Goal: Task Accomplishment & Management: Complete application form

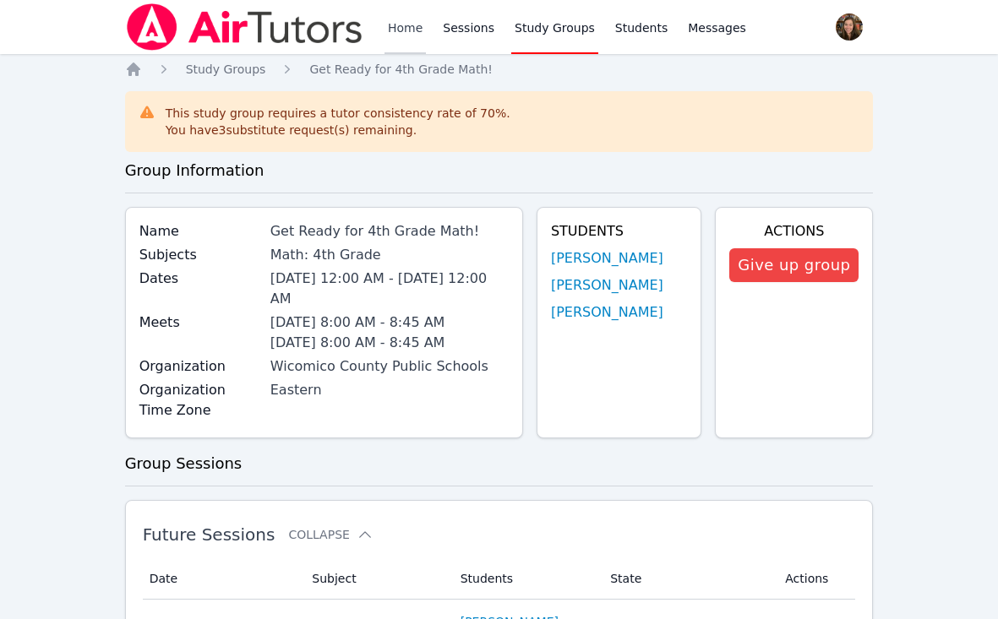
click at [408, 30] on link "Home" at bounding box center [404, 27] width 41 height 54
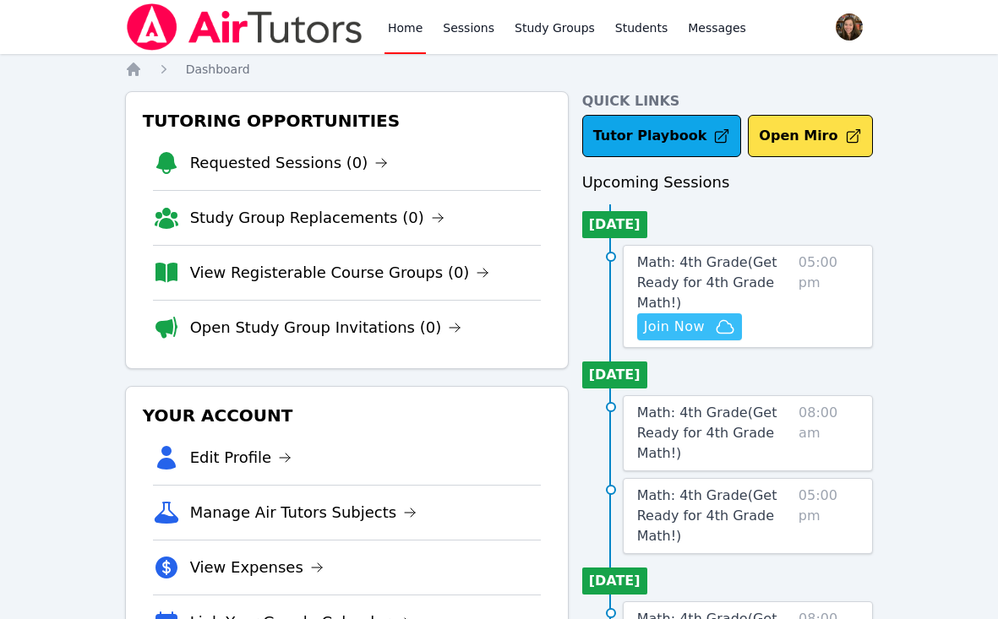
click at [677, 320] on span "Join Now" at bounding box center [674, 327] width 61 height 20
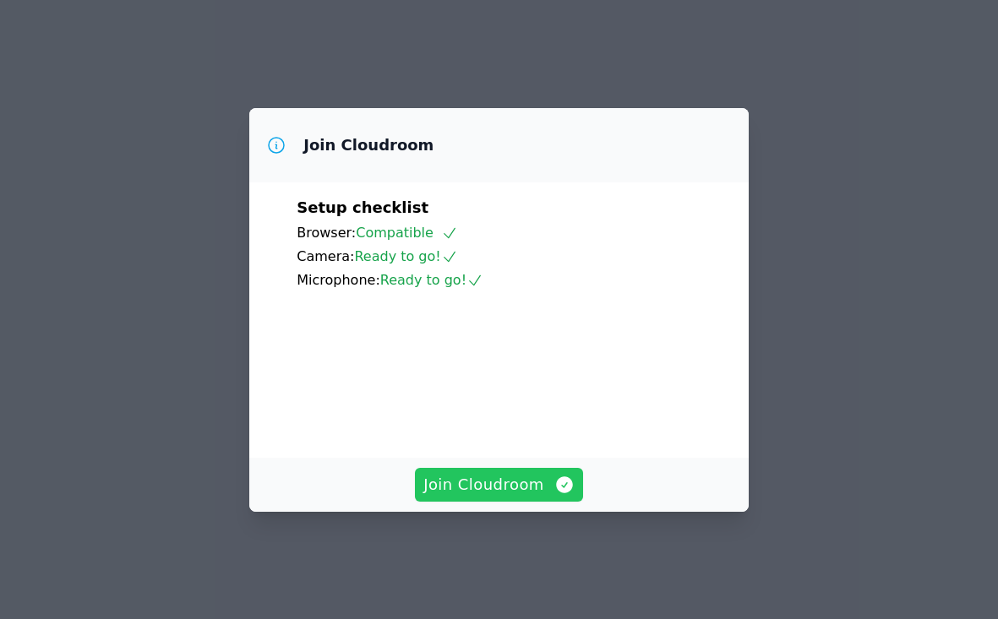
click at [493, 497] on span "Join Cloudroom" at bounding box center [498, 485] width 151 height 24
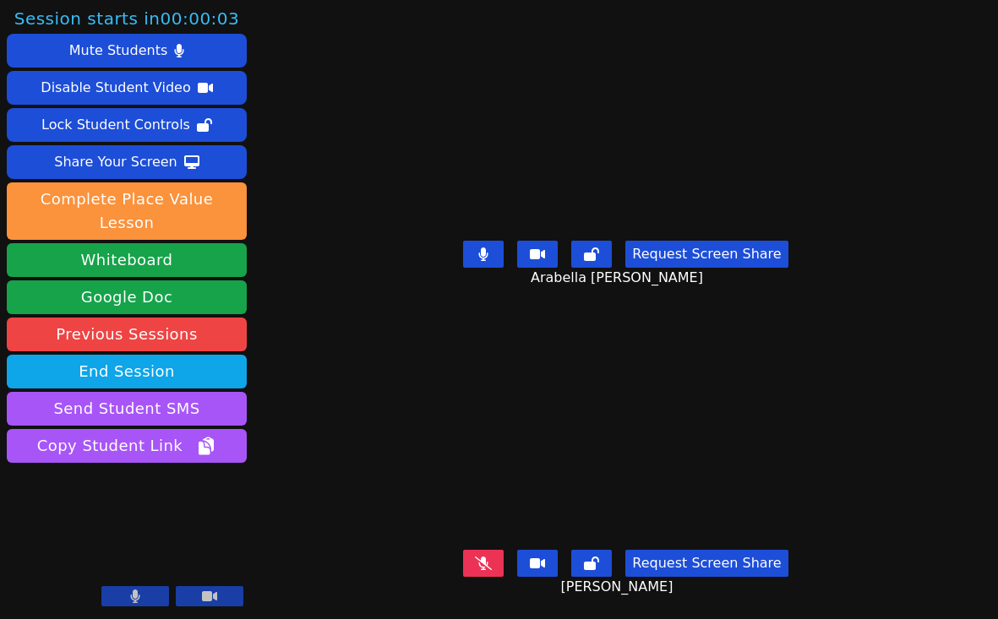
click at [394, 324] on div "[PERSON_NAME]" at bounding box center [626, 432] width 465 height 226
click at [488, 254] on icon at bounding box center [483, 255] width 9 height 14
click at [488, 257] on icon at bounding box center [483, 254] width 17 height 14
click at [400, 422] on div "[PERSON_NAME]" at bounding box center [626, 432] width 465 height 226
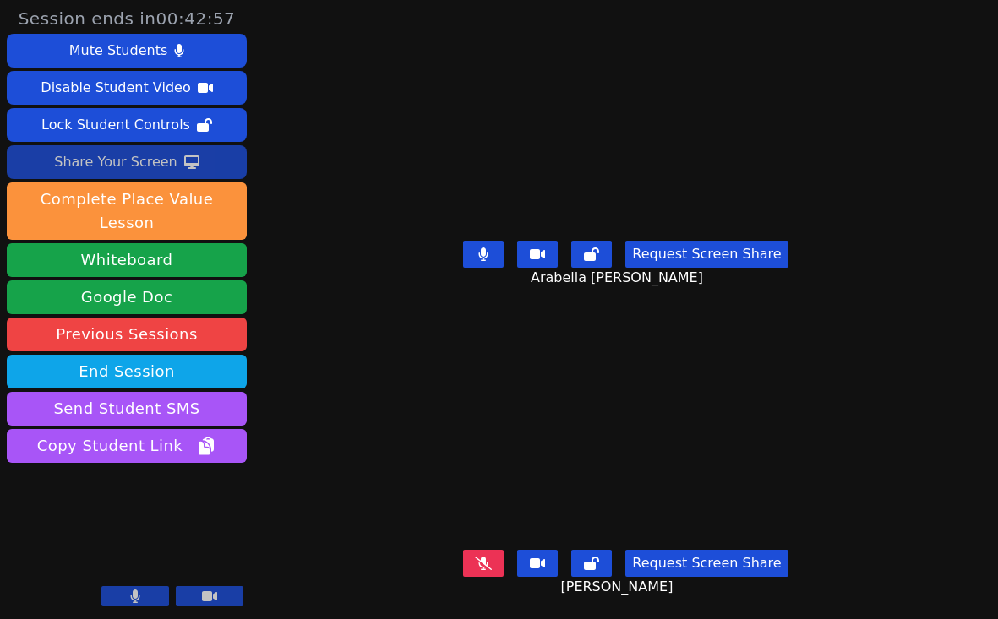
click at [118, 162] on div "Share Your Screen" at bounding box center [115, 162] width 123 height 27
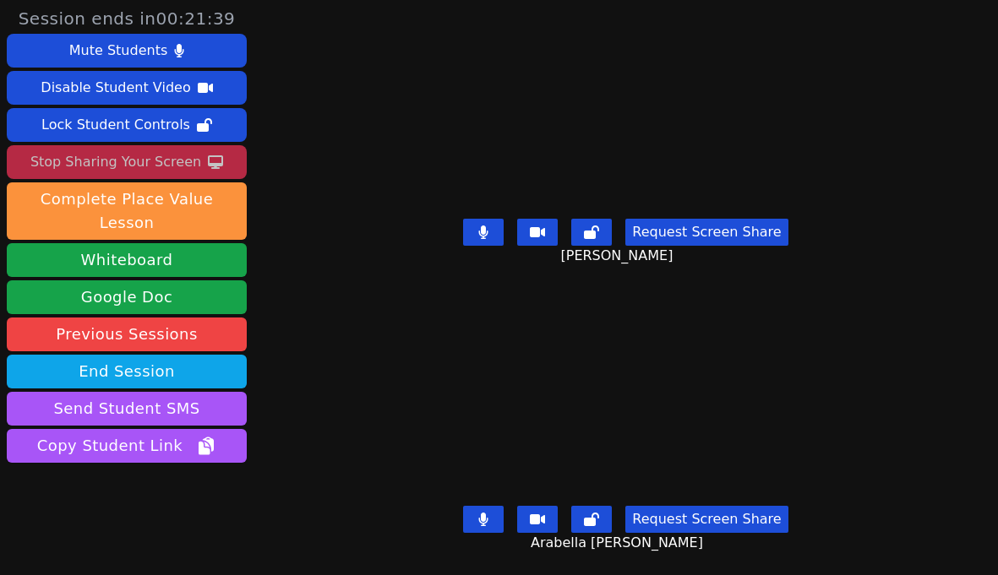
click at [493, 527] on button at bounding box center [483, 519] width 41 height 27
click at [504, 513] on button at bounding box center [483, 519] width 41 height 27
click at [419, 343] on div "Arabella [PERSON_NAME]" at bounding box center [626, 399] width 465 height 204
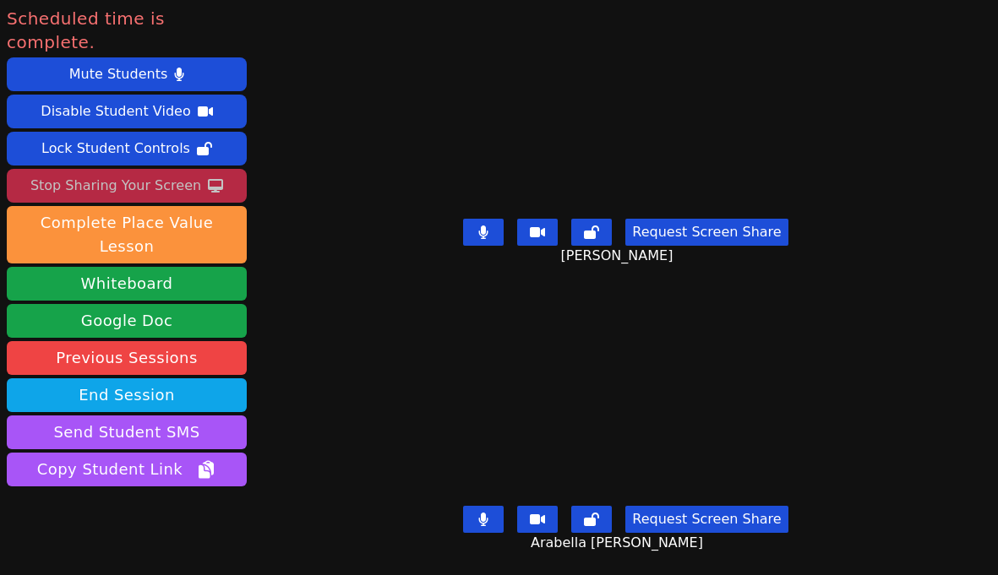
click at [129, 172] on div "Stop Sharing Your Screen" at bounding box center [115, 185] width 171 height 27
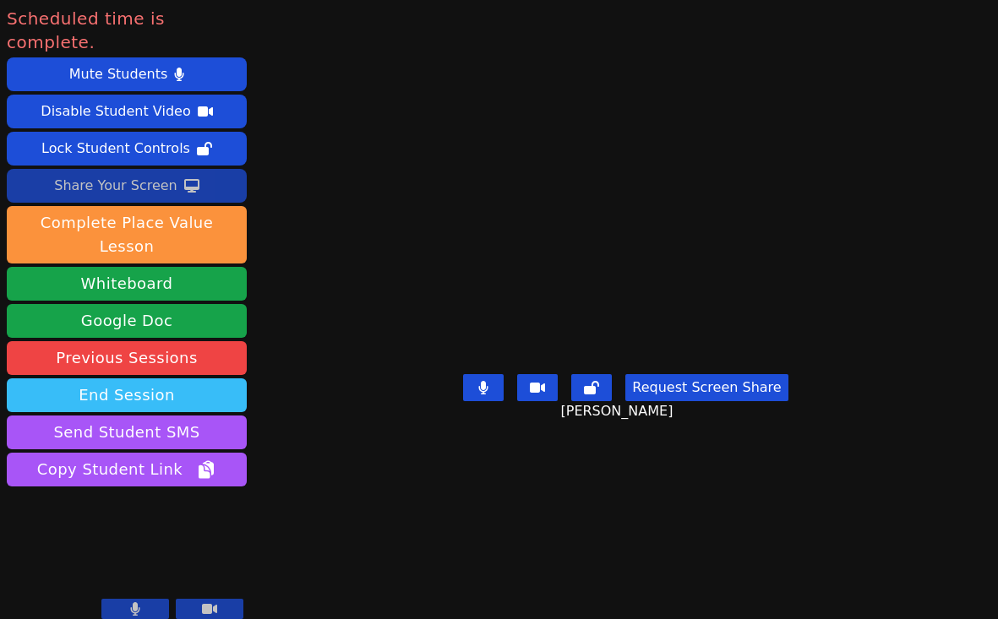
click at [124, 378] on button "End Session" at bounding box center [127, 395] width 240 height 34
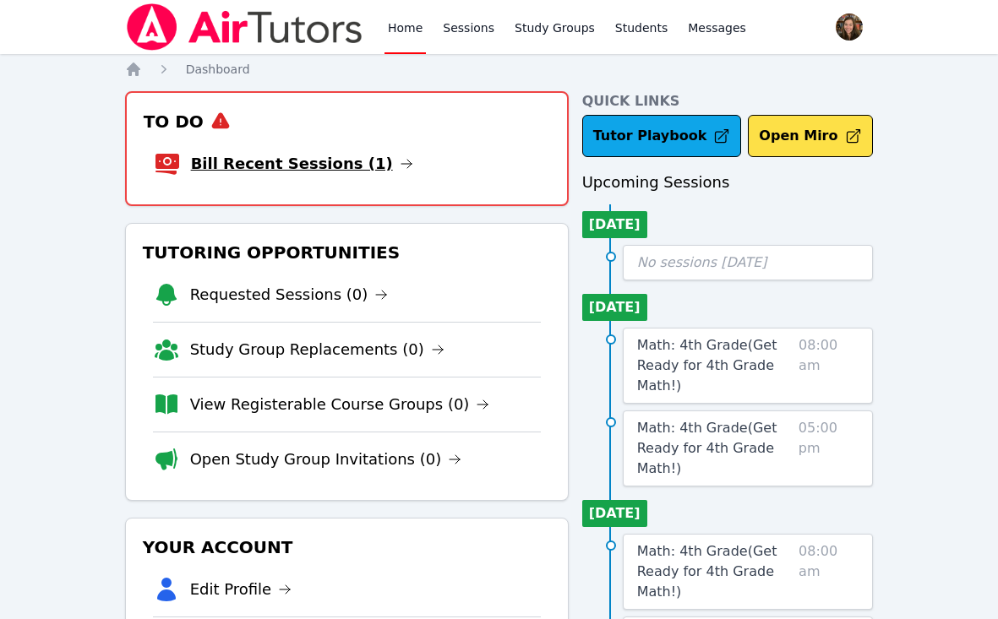
click at [357, 172] on link "Bill Recent Sessions (1)" at bounding box center [302, 164] width 222 height 24
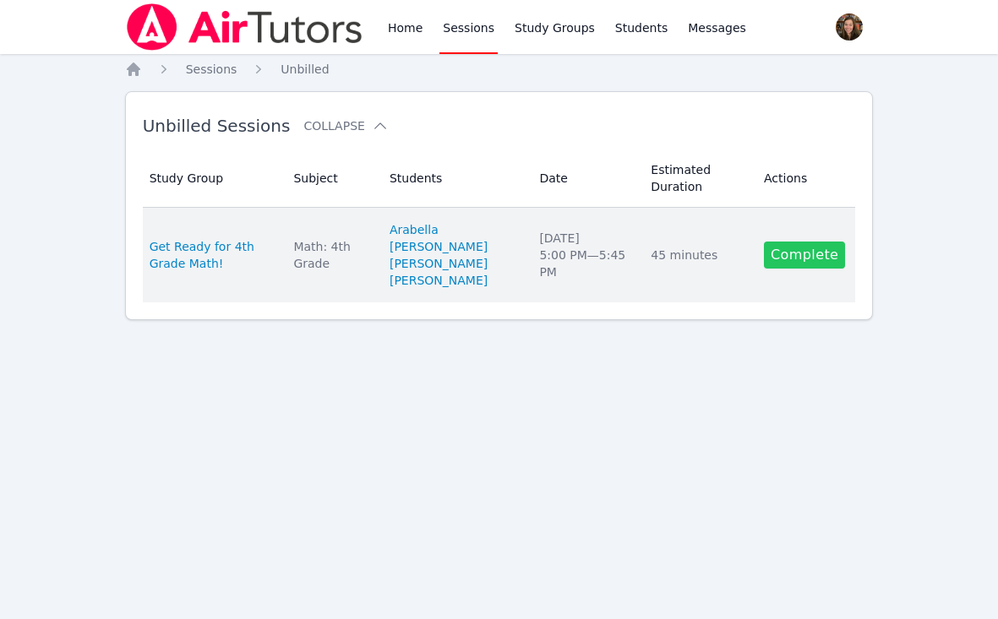
click at [787, 252] on link "Complete" at bounding box center [804, 255] width 81 height 27
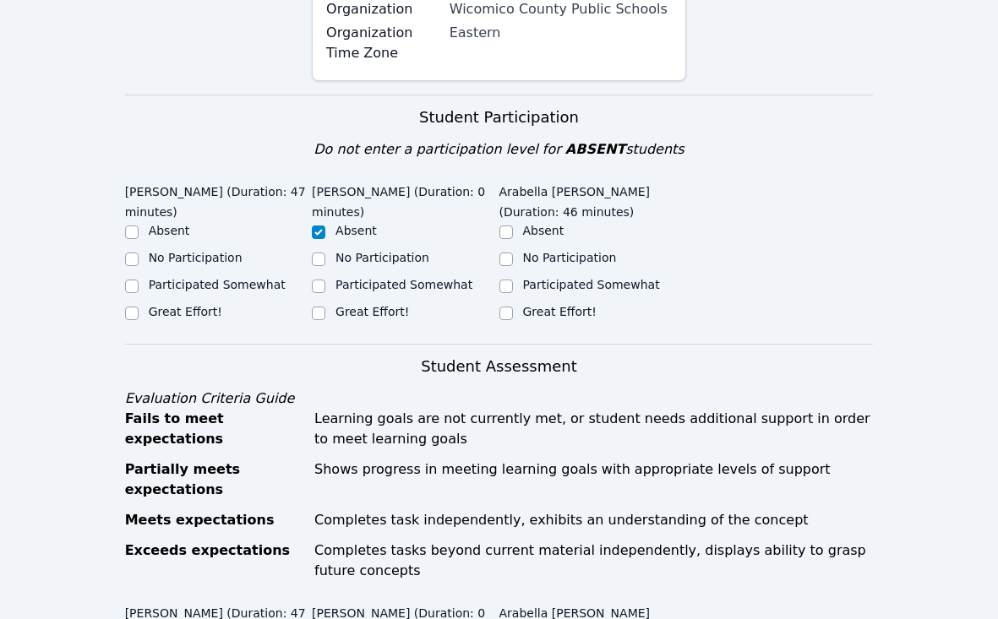
scroll to position [307, 0]
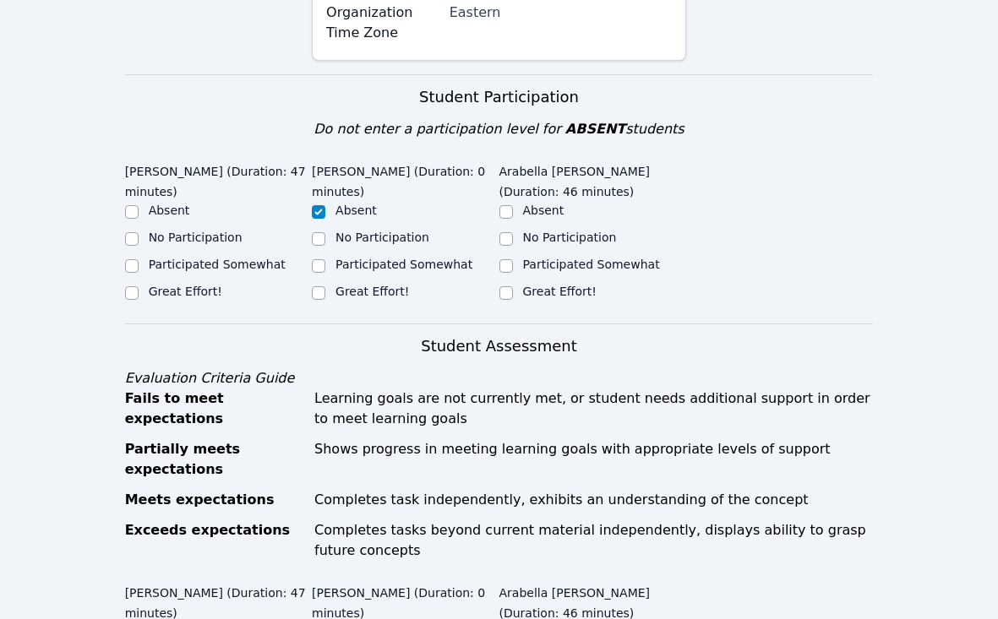
click at [537, 291] on label "Great Effort!" at bounding box center [560, 292] width 74 height 14
click at [513, 291] on input "Great Effort!" at bounding box center [506, 293] width 14 height 14
checkbox input "true"
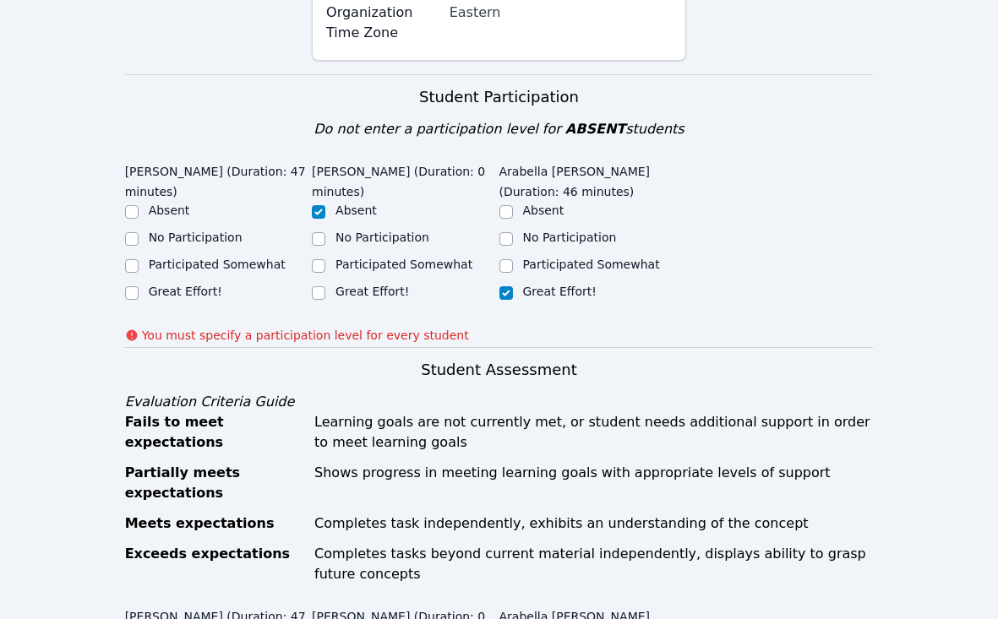
click at [175, 293] on label "Great Effort!" at bounding box center [186, 292] width 74 height 14
click at [139, 293] on input "Great Effort!" at bounding box center [132, 293] width 14 height 14
checkbox input "true"
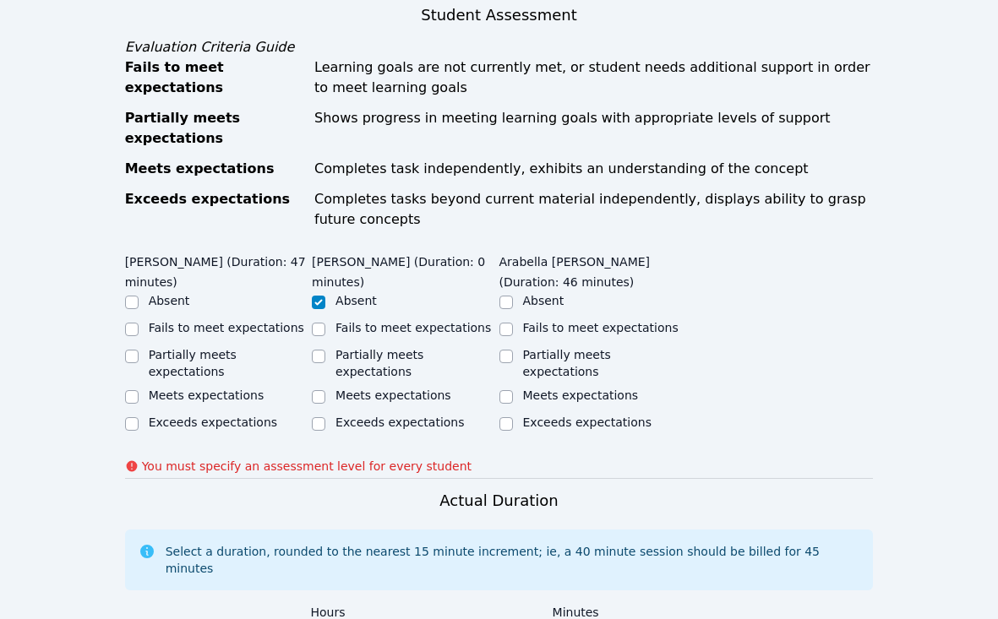
scroll to position [639, 0]
click at [159, 415] on label "Exceeds expectations" at bounding box center [213, 422] width 128 height 14
click at [139, 417] on input "Exceeds expectations" at bounding box center [132, 424] width 14 height 14
checkbox input "true"
click at [170, 388] on label "Meets expectations" at bounding box center [207, 395] width 116 height 14
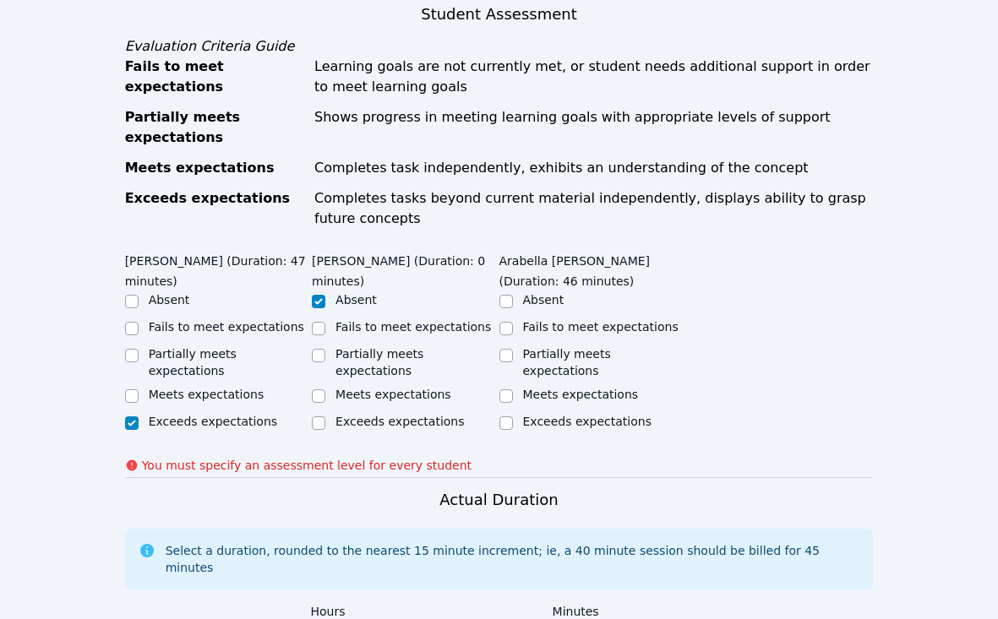
click at [139, 389] on input "Meets expectations" at bounding box center [132, 396] width 14 height 14
checkbox input "true"
checkbox input "false"
click at [540, 388] on label "Meets expectations" at bounding box center [581, 395] width 116 height 14
click at [513, 389] on input "Meets expectations" at bounding box center [506, 396] width 14 height 14
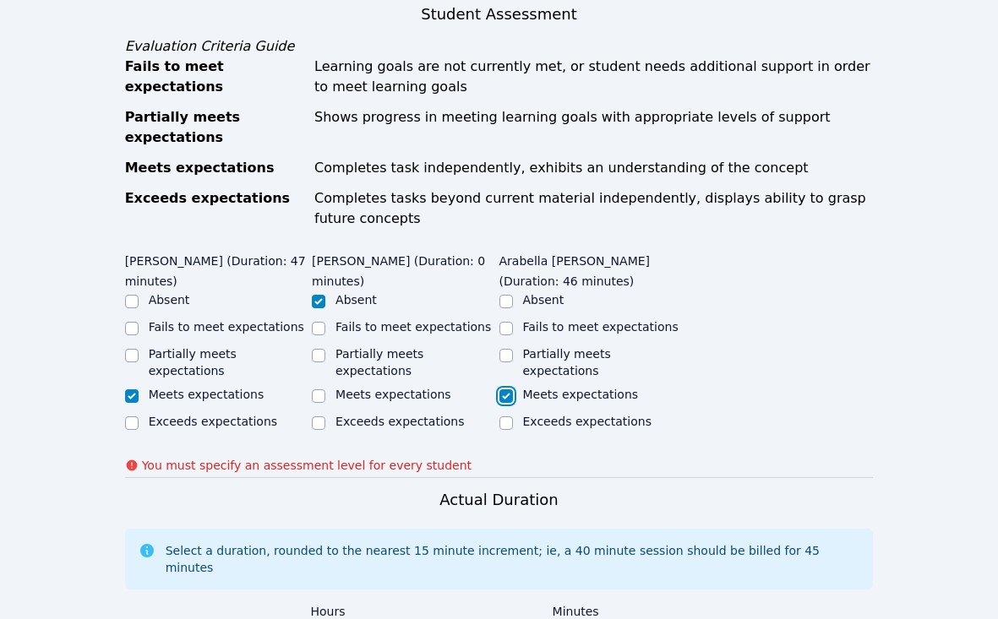
checkbox input "true"
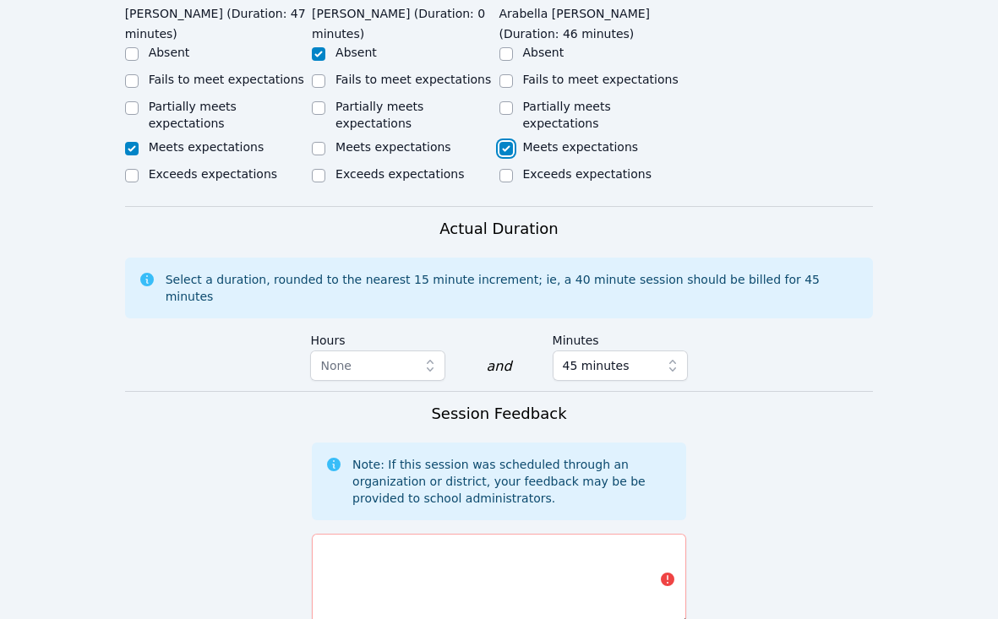
scroll to position [914, 0]
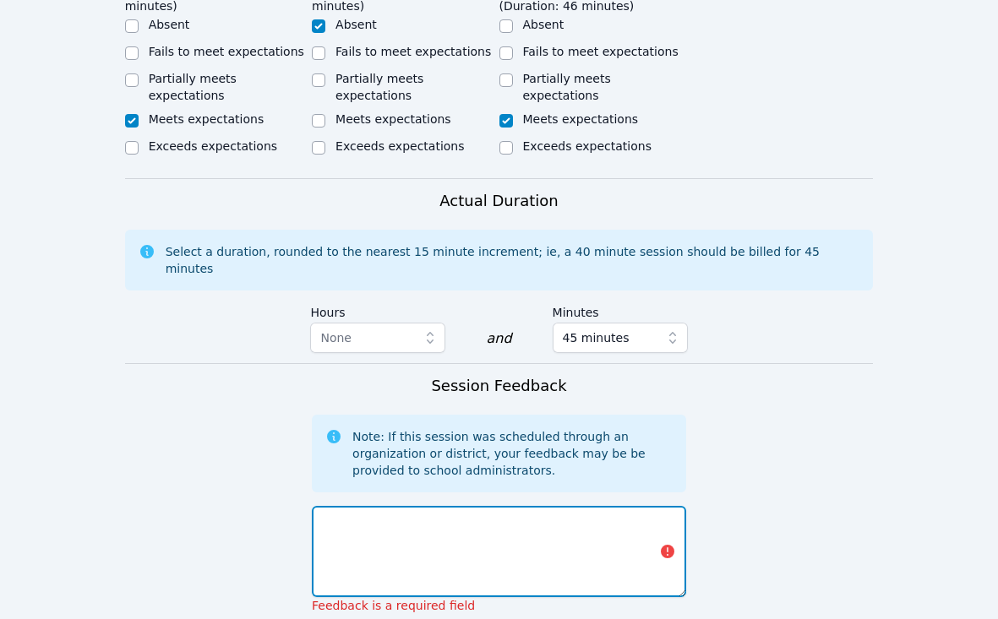
click at [440, 530] on textarea at bounding box center [499, 551] width 374 height 91
type textarea "t"
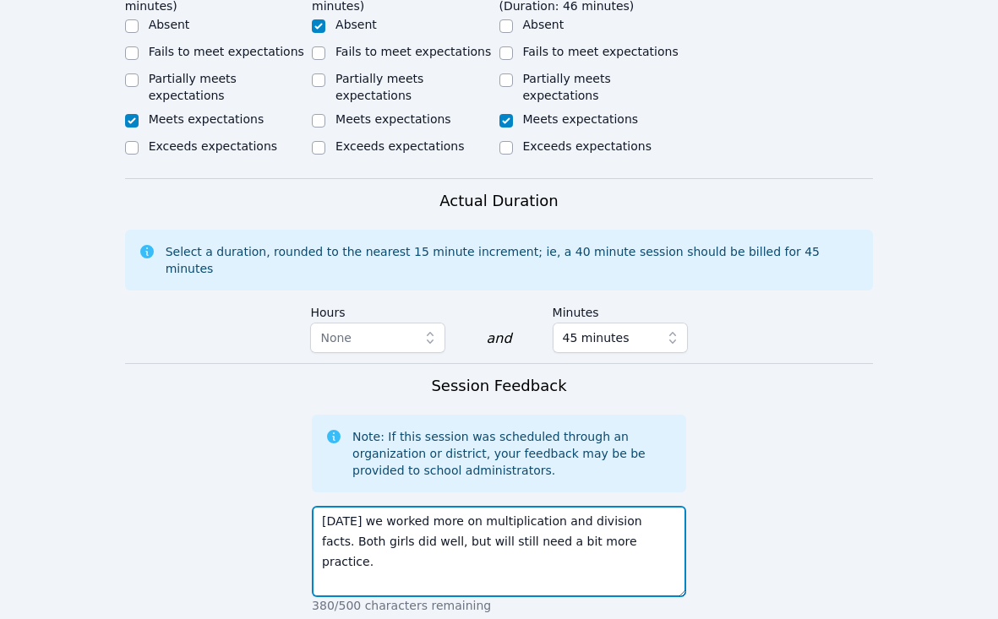
type textarea "[DATE] we worked more on multiplication and division facts. Both girls did well…"
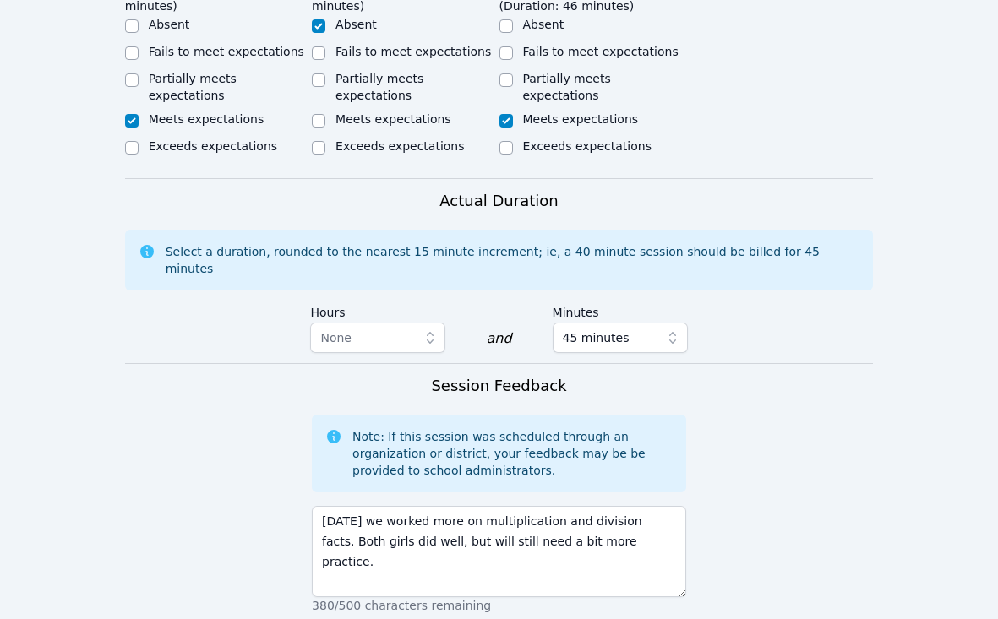
scroll to position [1206, 0]
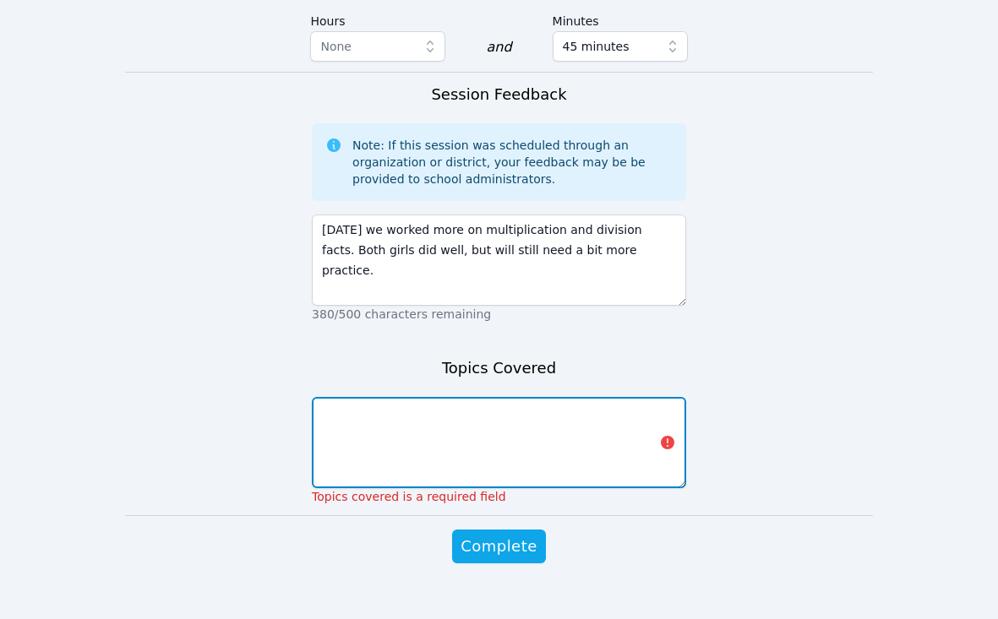
click at [546, 427] on textarea at bounding box center [499, 442] width 374 height 91
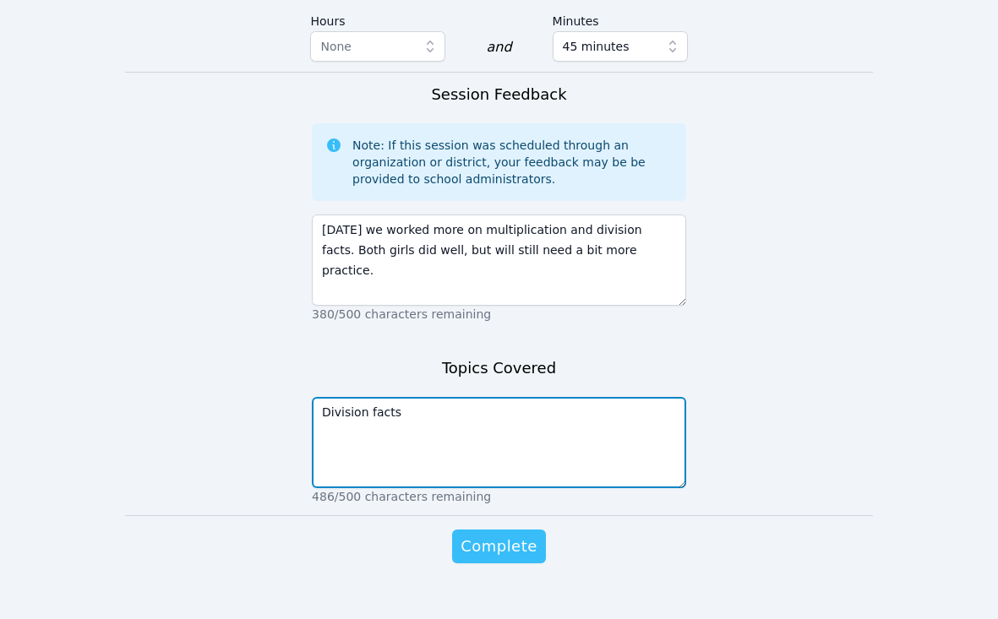
type textarea "Division facts"
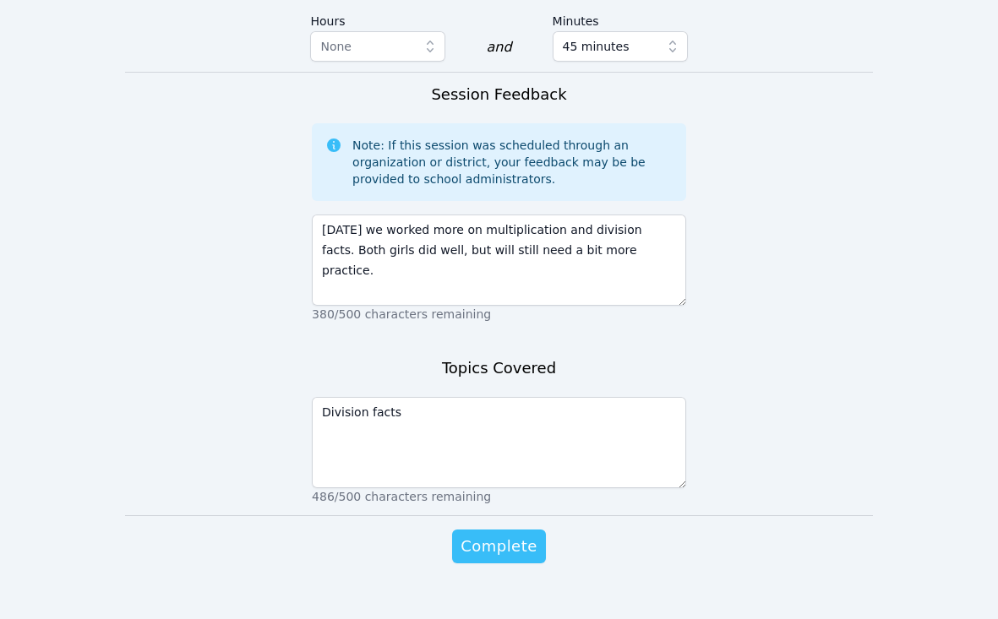
click at [513, 535] on span "Complete" at bounding box center [498, 547] width 76 height 24
